Goal: Find specific page/section: Find specific page/section

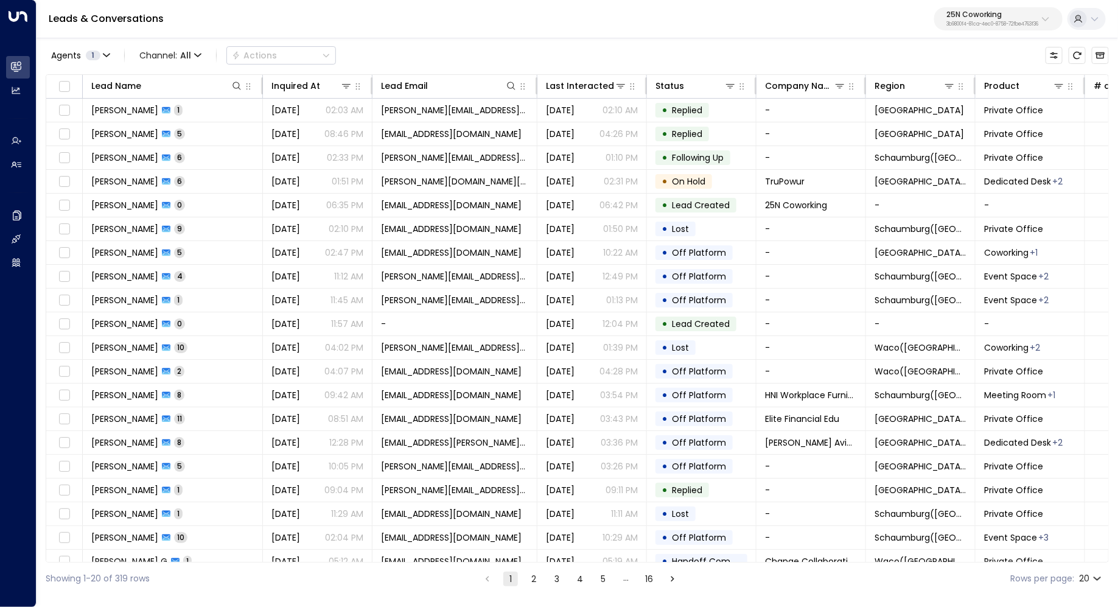
click at [1005, 20] on div "25N Coworking 3b9800f4-81ca-4ec0-8758-72fbe4763f36" at bounding box center [992, 19] width 92 height 16
type input "****"
click at [951, 95] on div "Access Storage ID: 17248963-7bae-4f68-a6e0-04e589c1c15e" at bounding box center [961, 96] width 168 height 25
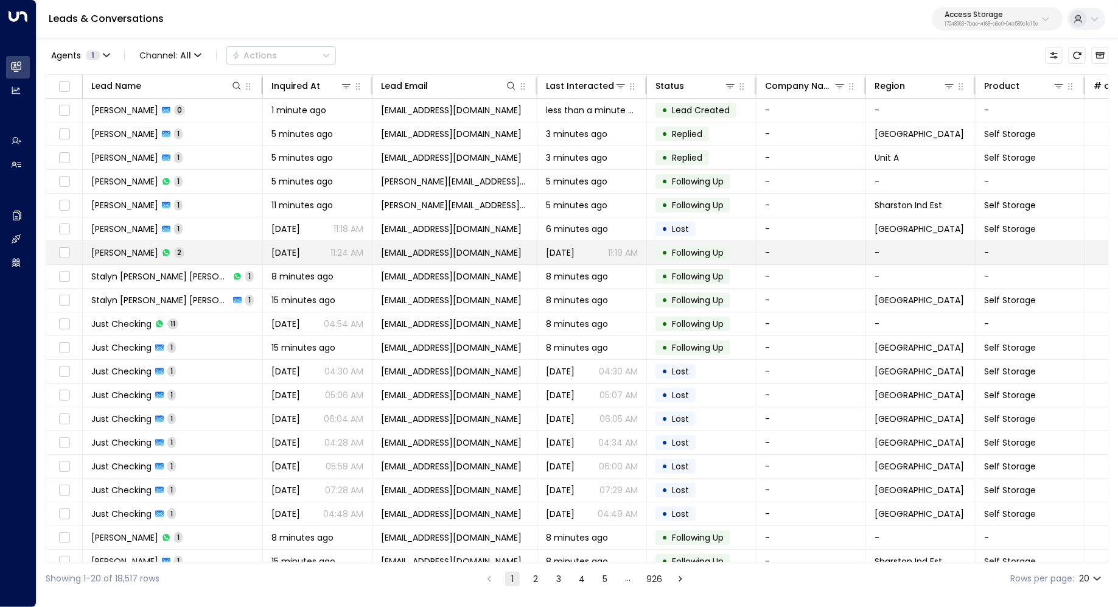
click at [156, 250] on td "[PERSON_NAME] 2" at bounding box center [173, 252] width 180 height 23
